Goal: Information Seeking & Learning: Learn about a topic

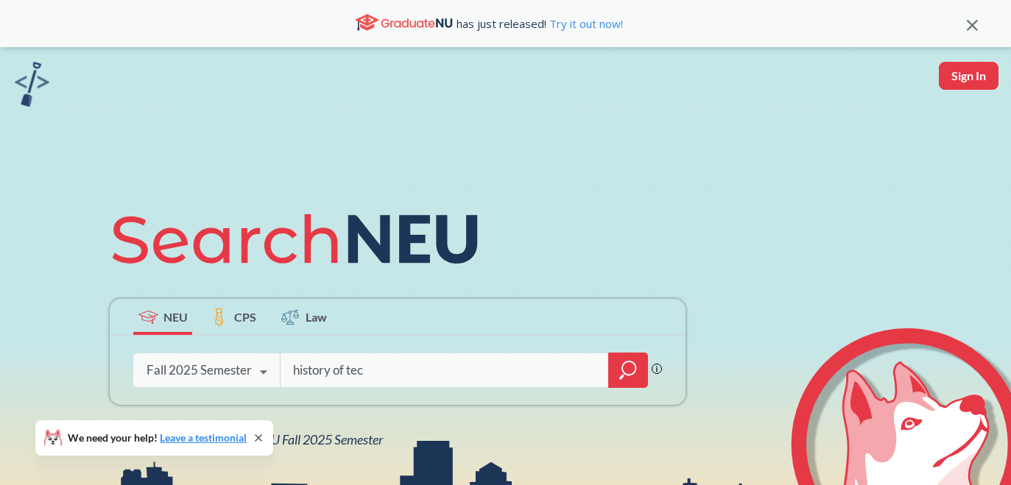
type input "history of tech"
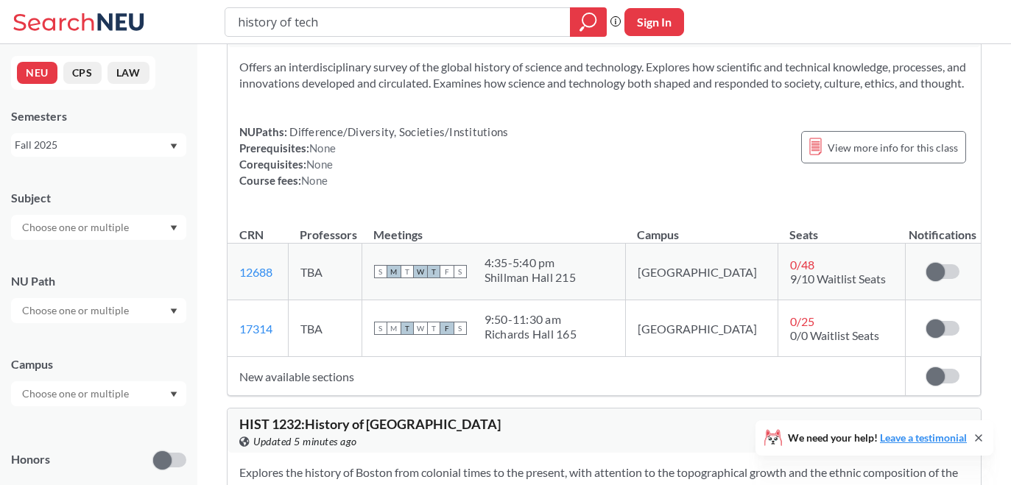
scroll to position [62, 0]
drag, startPoint x: 621, startPoint y: 293, endPoint x: 518, endPoint y: 293, distance: 103.1
click at [518, 287] on div "S M T W T F S 4:35 - 5:40 pm Shillman Hall 215" at bounding box center [493, 271] width 239 height 32
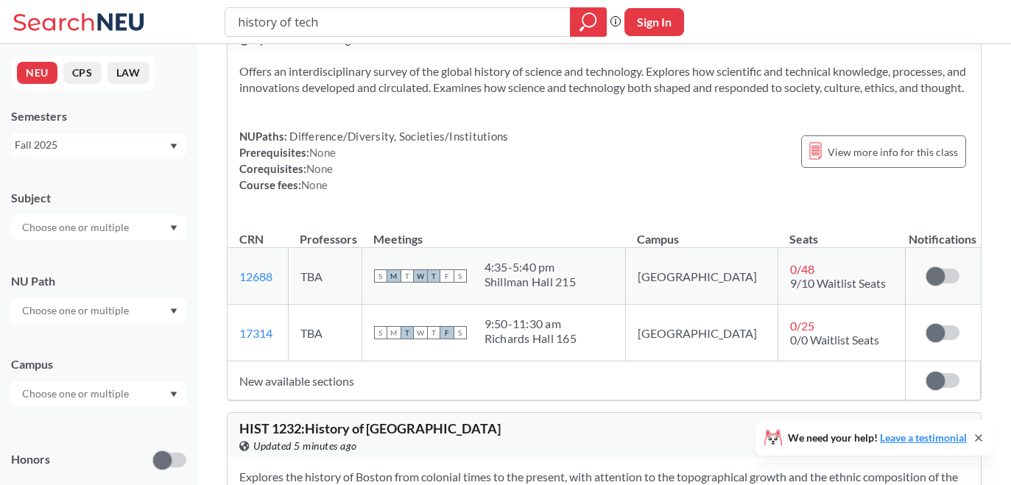
scroll to position [56, 0]
click at [432, 137] on div "Offers an interdisciplinary survey of the global history of science and technol…" at bounding box center [605, 134] width 754 height 165
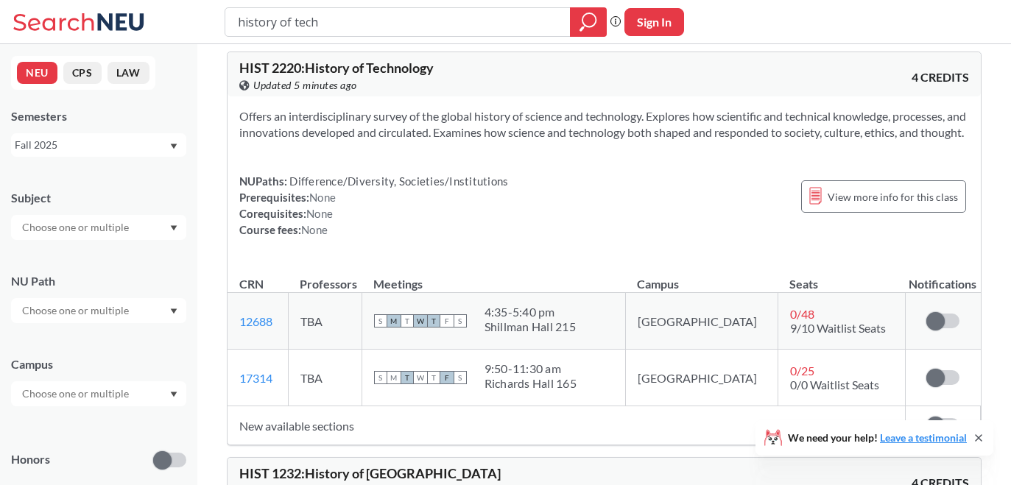
scroll to position [1, 0]
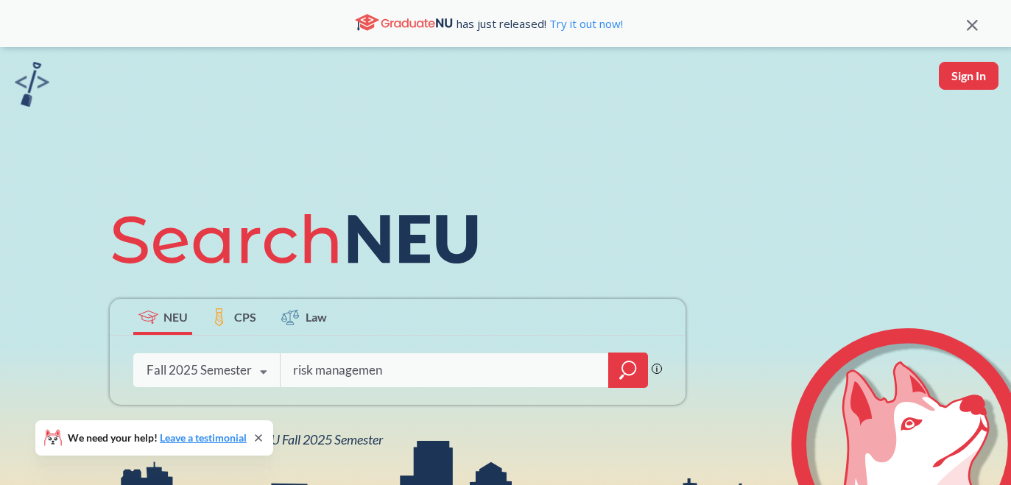
type input "risk management"
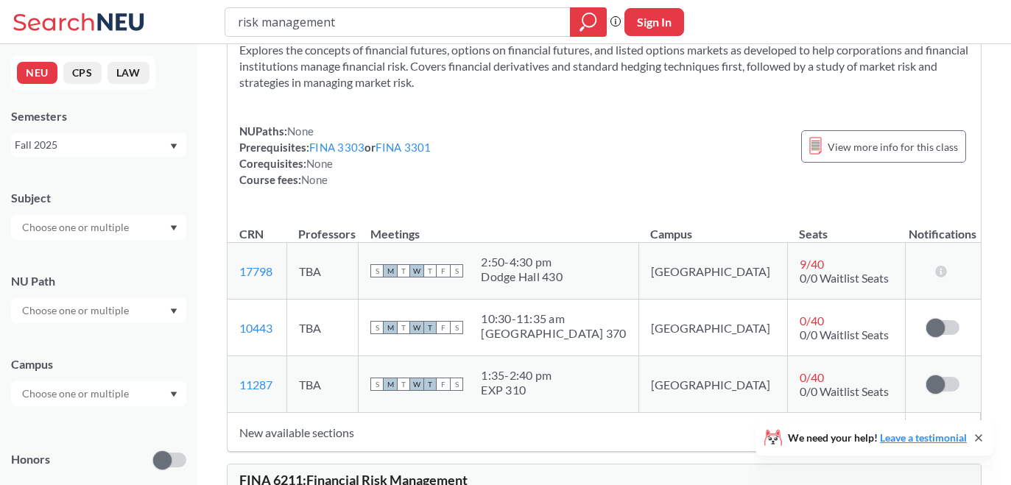
scroll to position [74, 0]
